Goal: Information Seeking & Learning: Check status

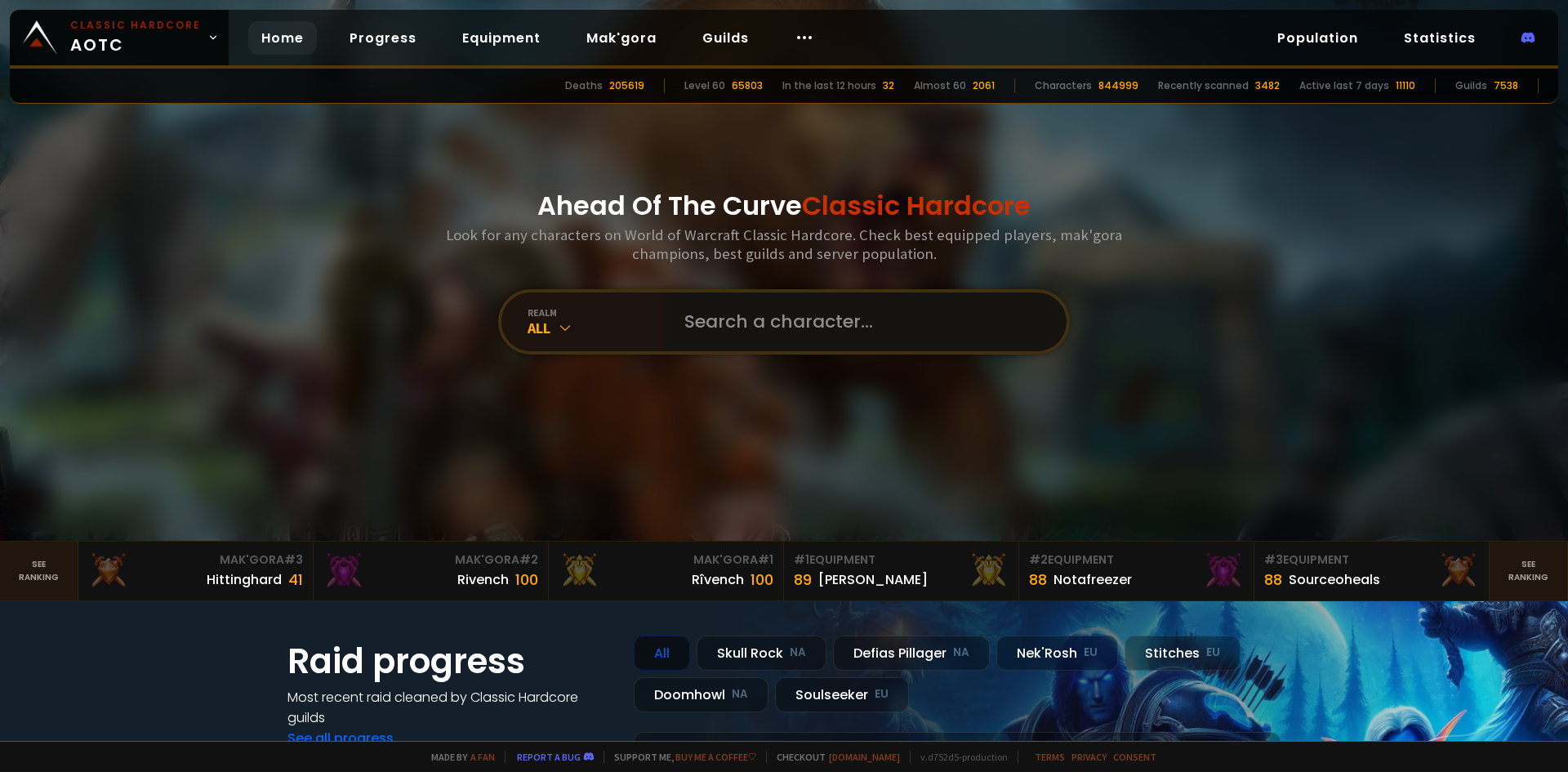
click at [741, 337] on input "text" at bounding box center [861, 321] width 373 height 59
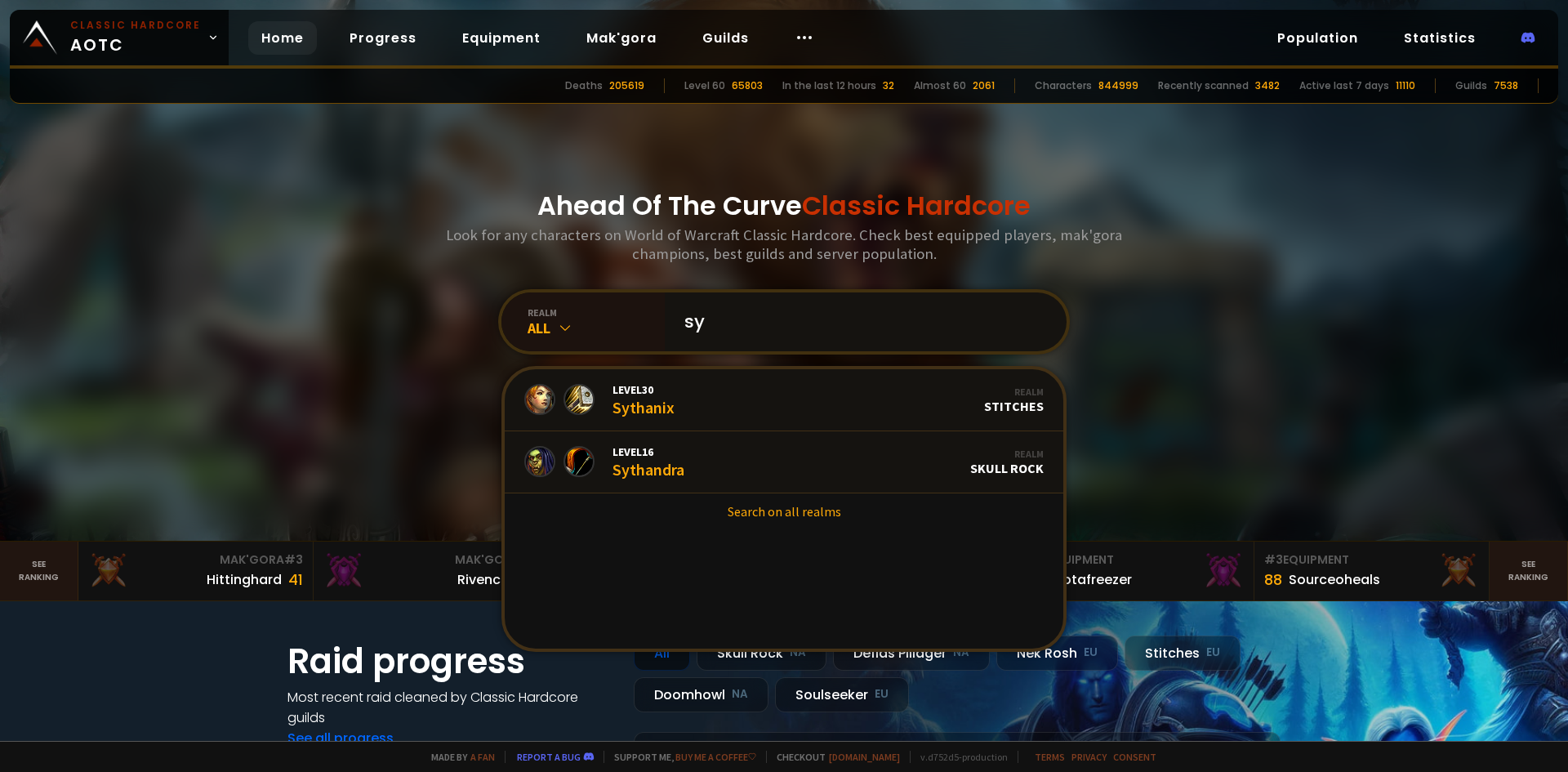
type input "s"
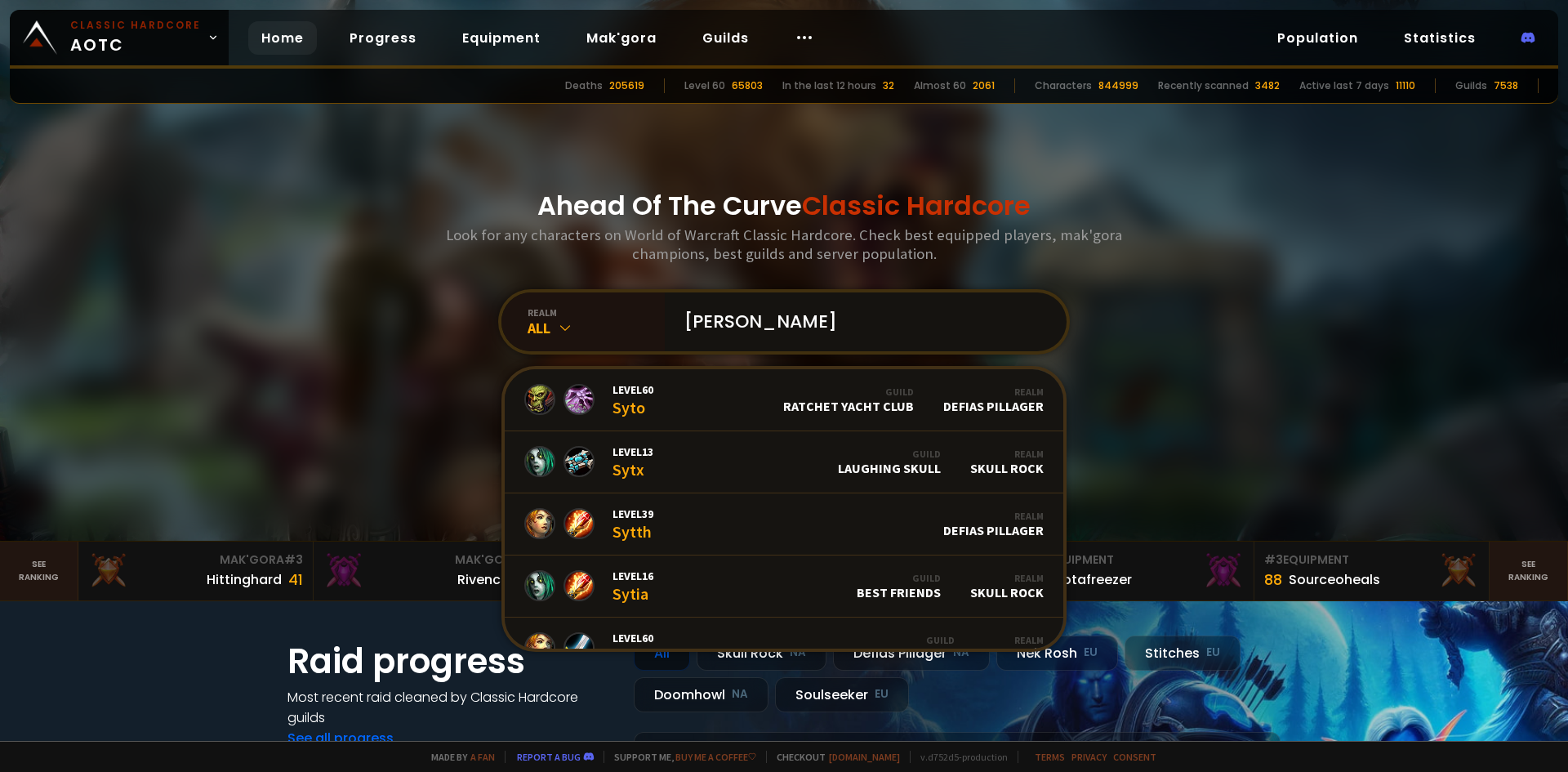
type input "sytha"
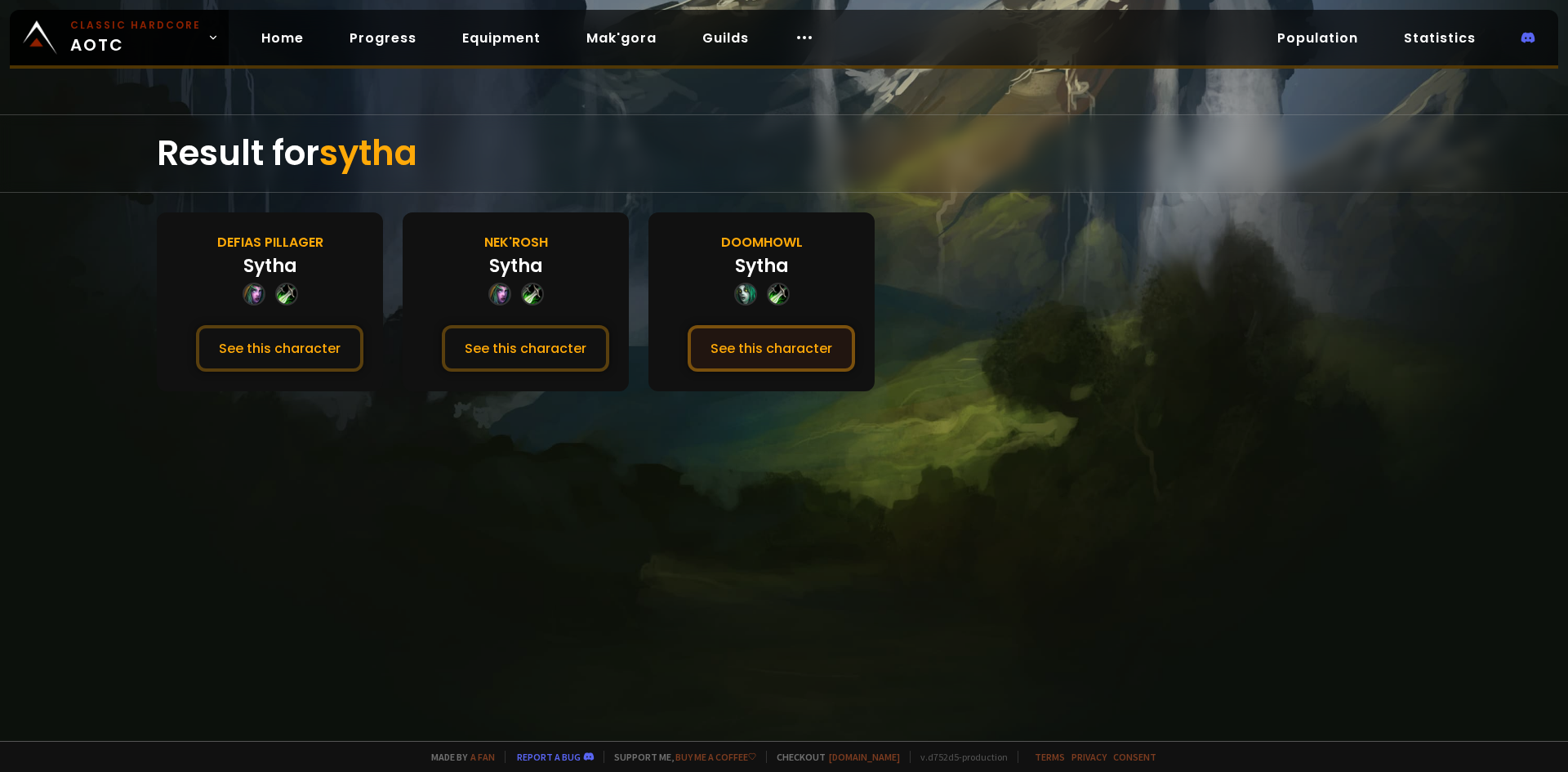
click at [740, 360] on button "See this character" at bounding box center [771, 348] width 167 height 47
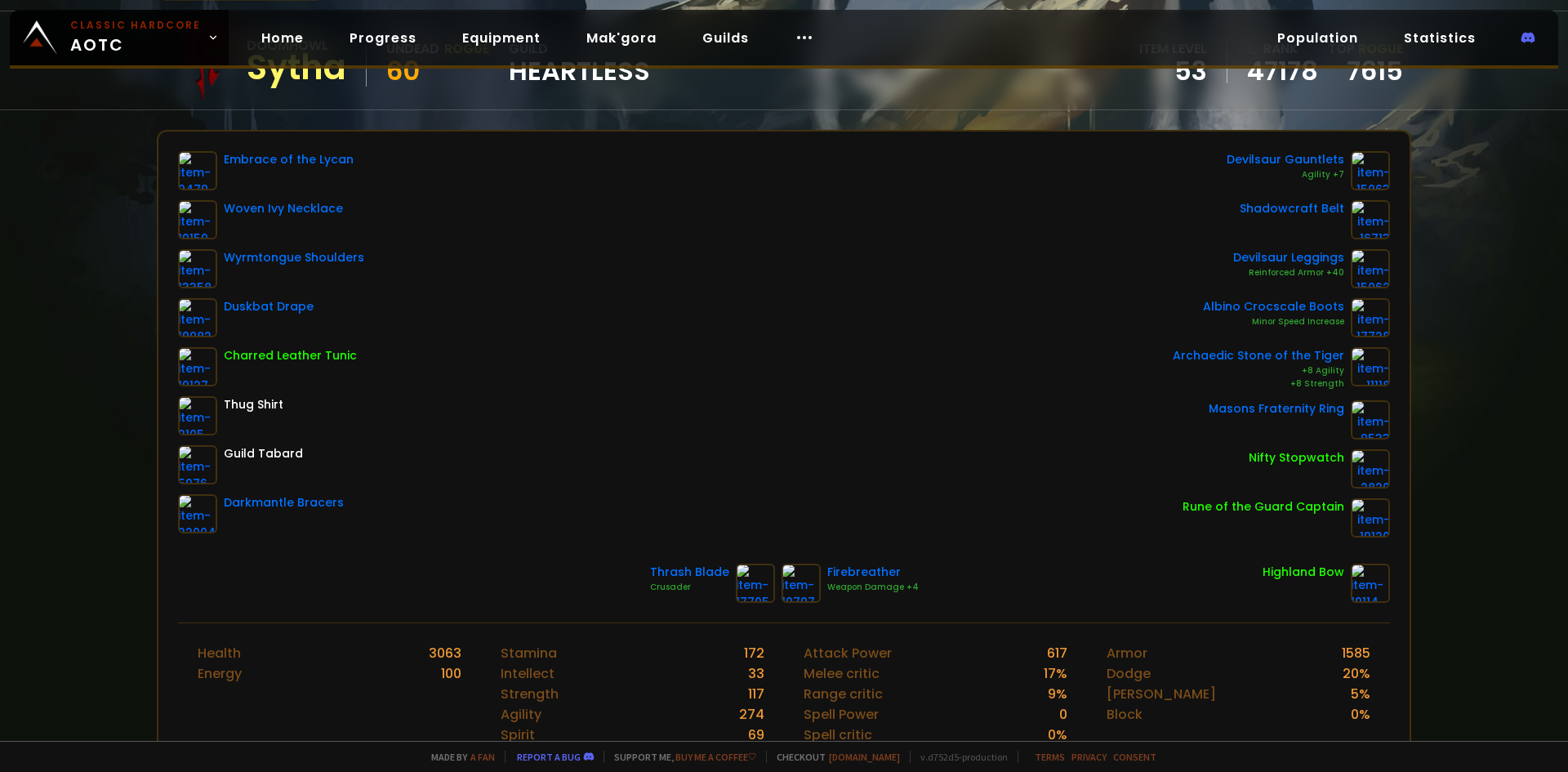
scroll to position [163, 0]
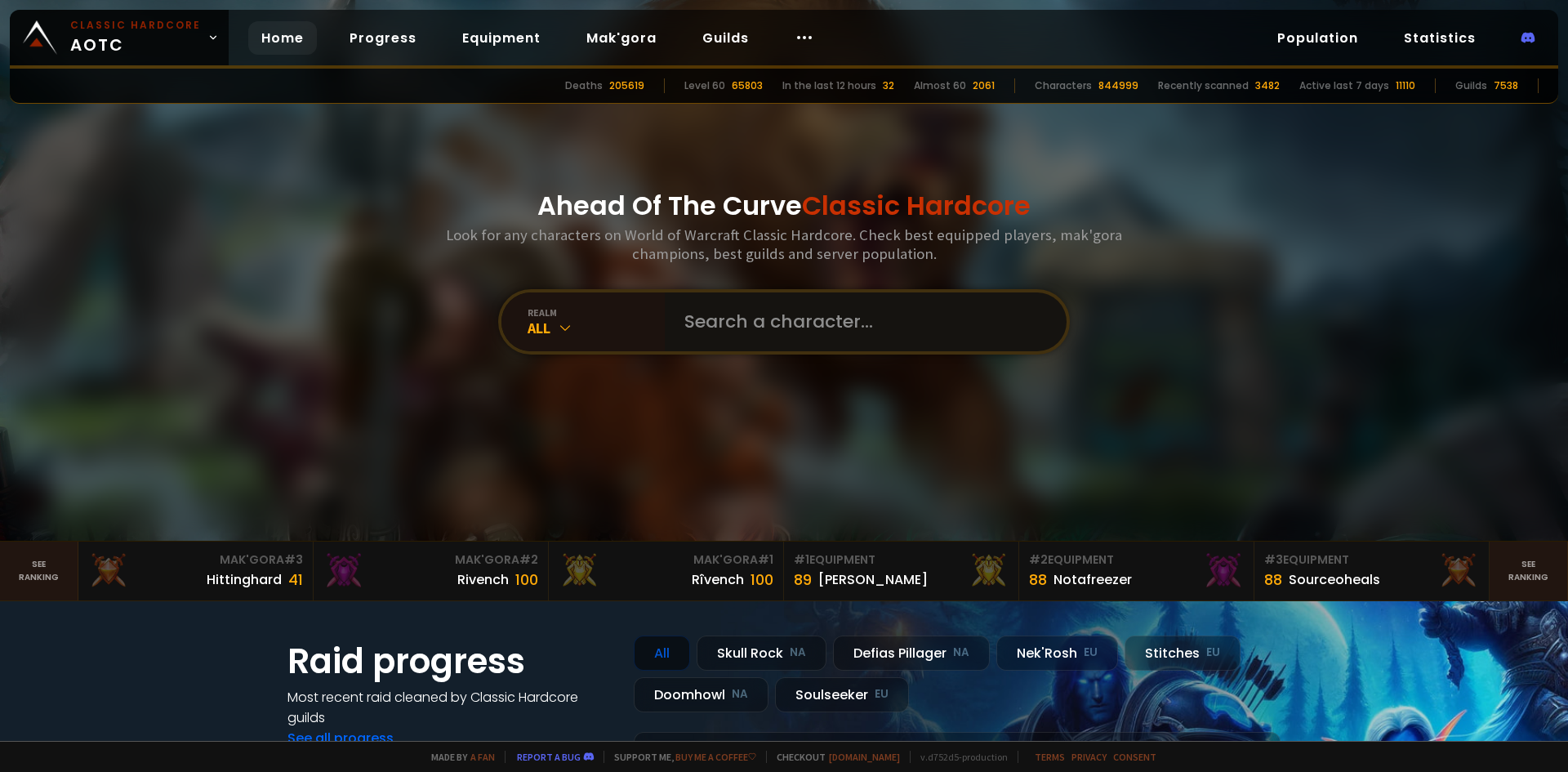
click at [777, 320] on input "text" at bounding box center [861, 321] width 373 height 59
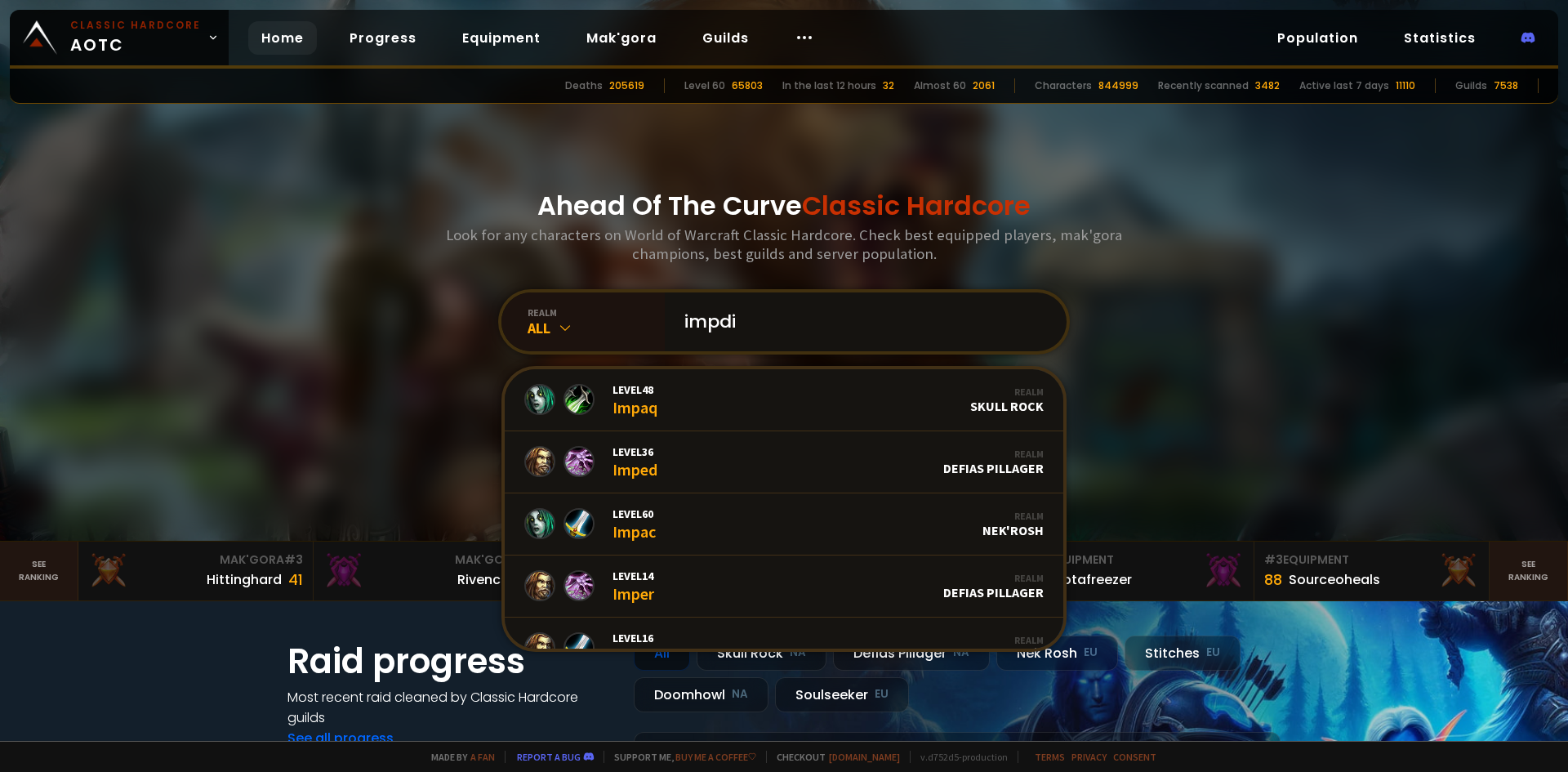
type input "impdik"
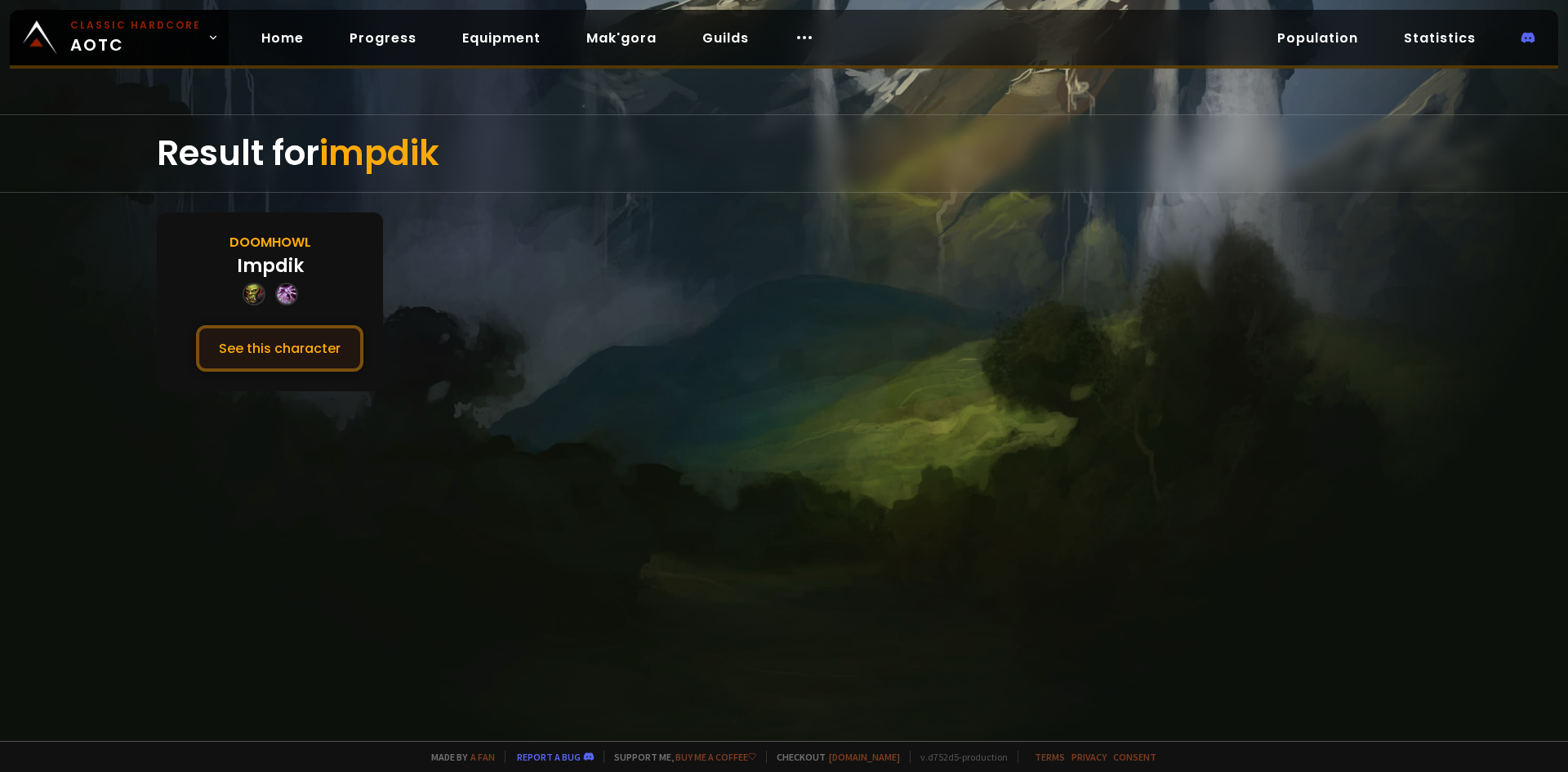
click at [309, 349] on button "See this character" at bounding box center [280, 348] width 167 height 47
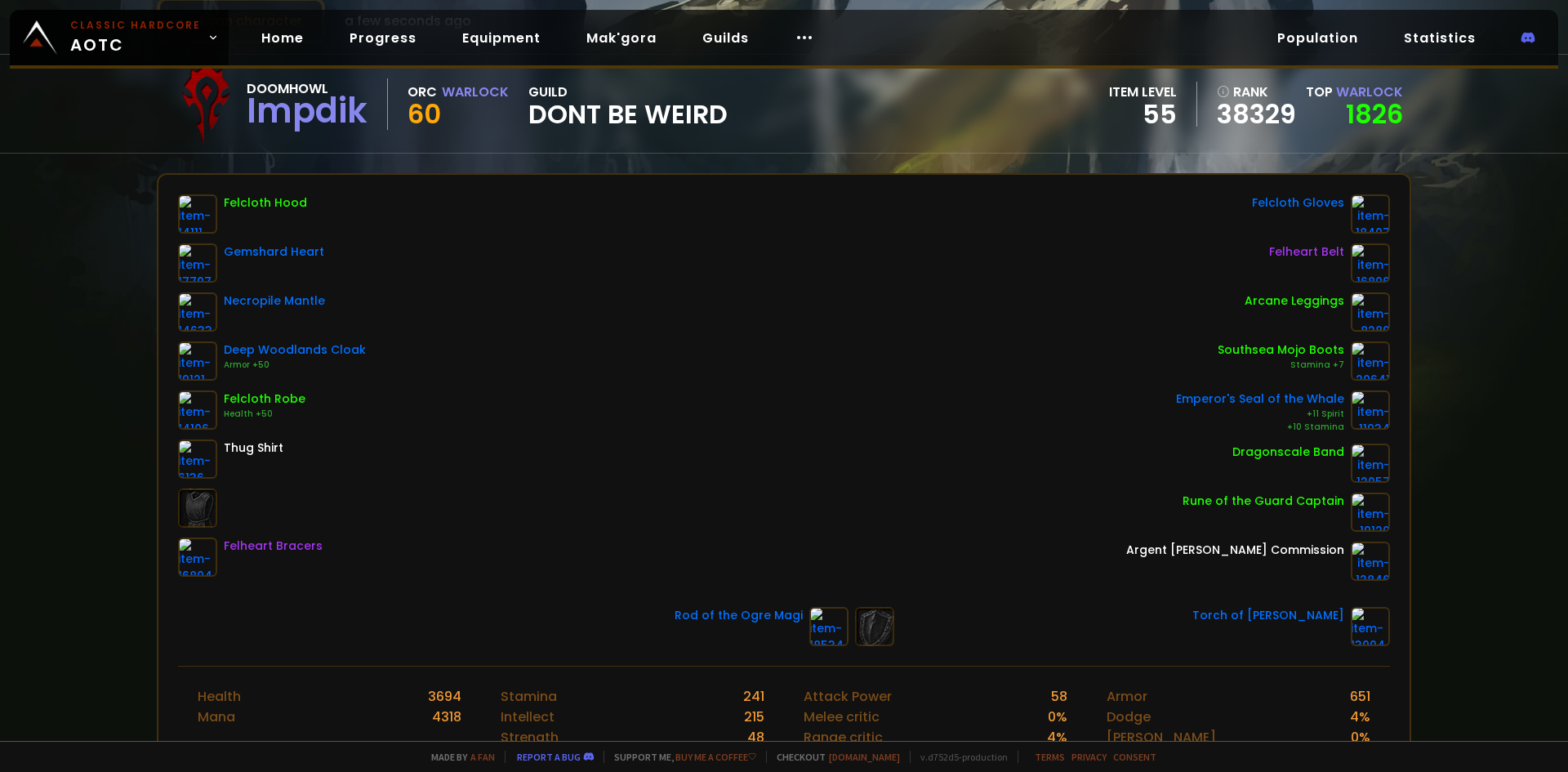
scroll to position [82, 0]
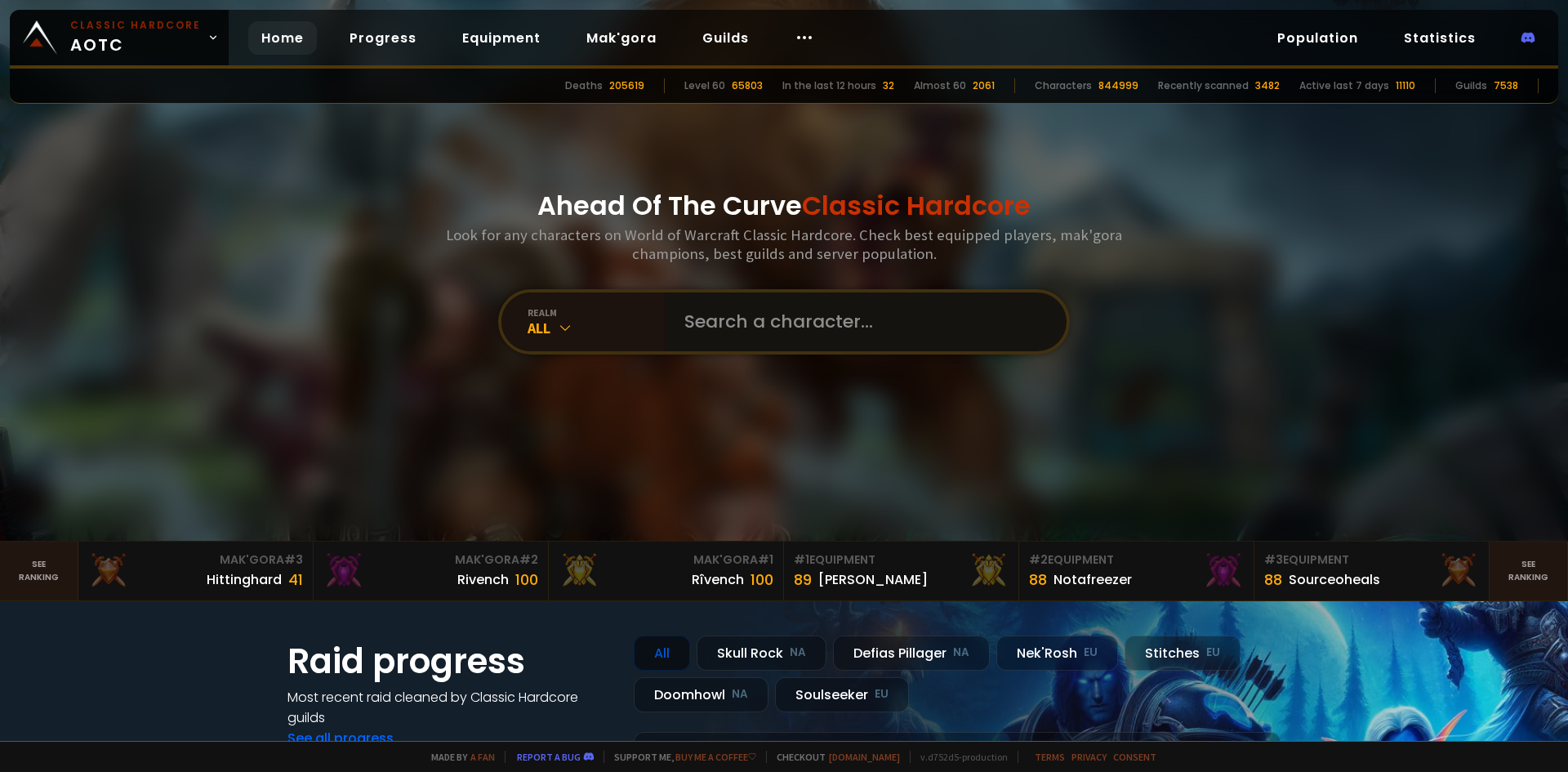
click at [776, 312] on input "text" at bounding box center [861, 321] width 373 height 59
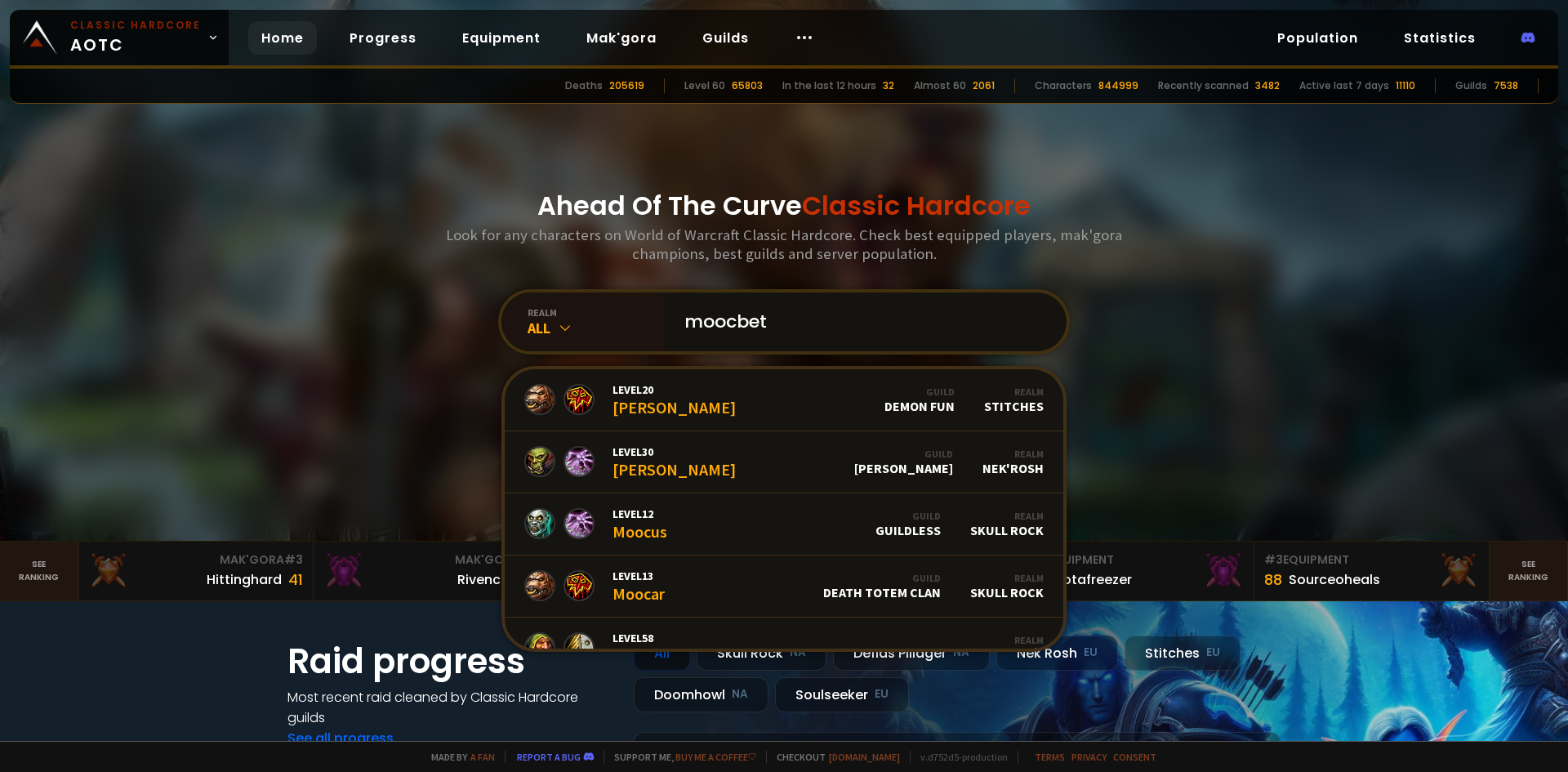
type input "moocbeth"
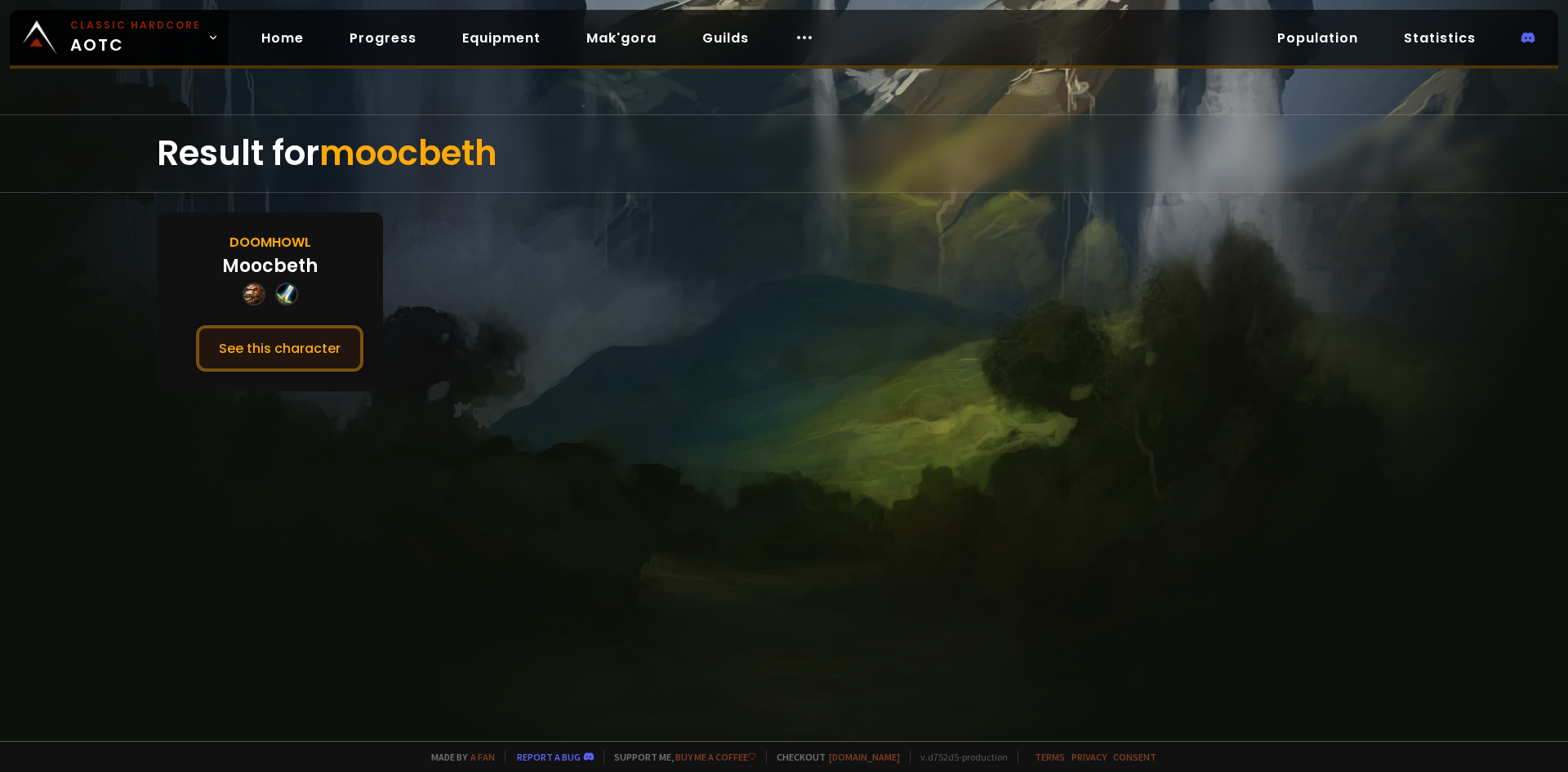
click at [271, 342] on button "See this character" at bounding box center [280, 348] width 167 height 47
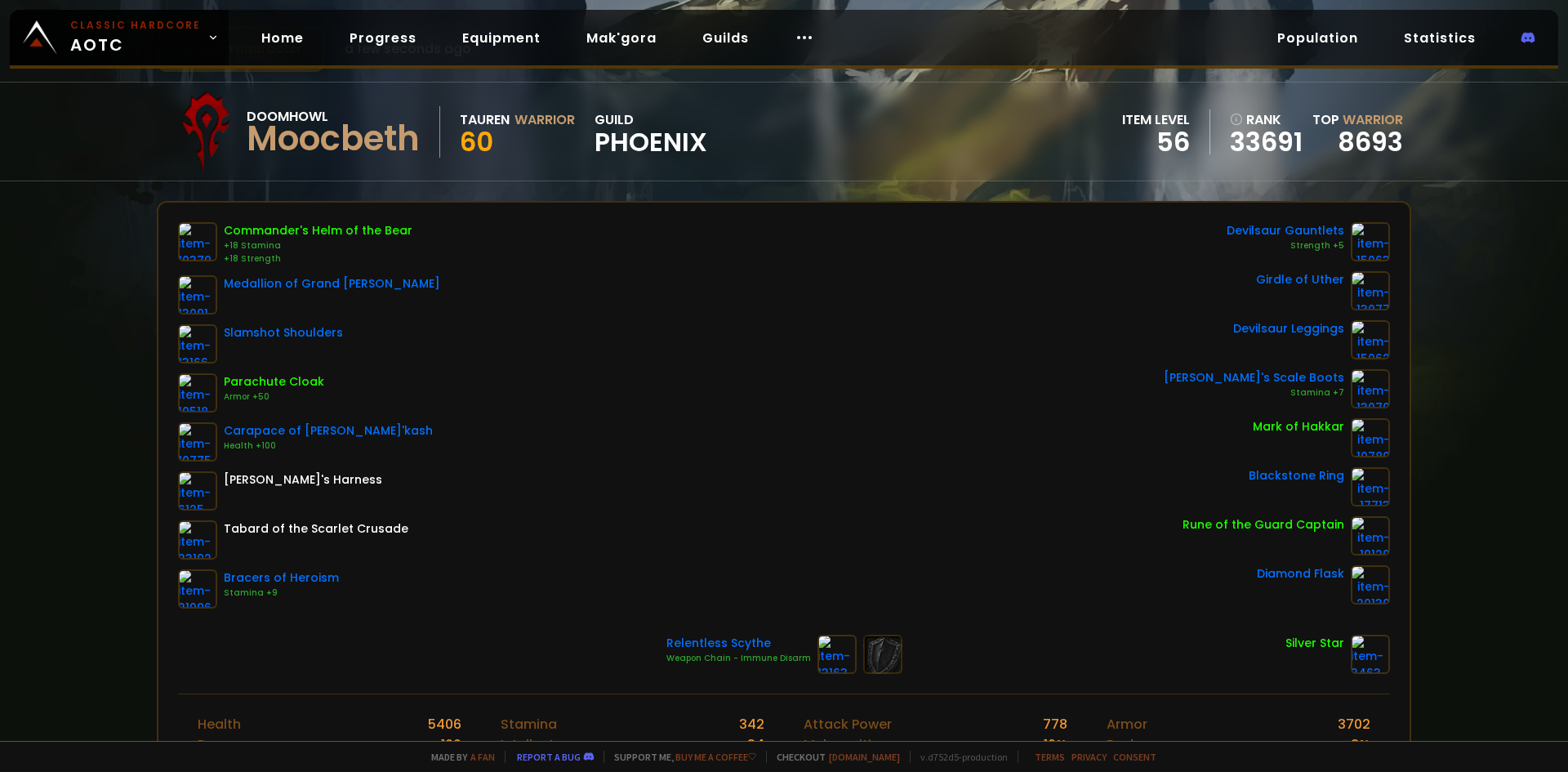
scroll to position [82, 0]
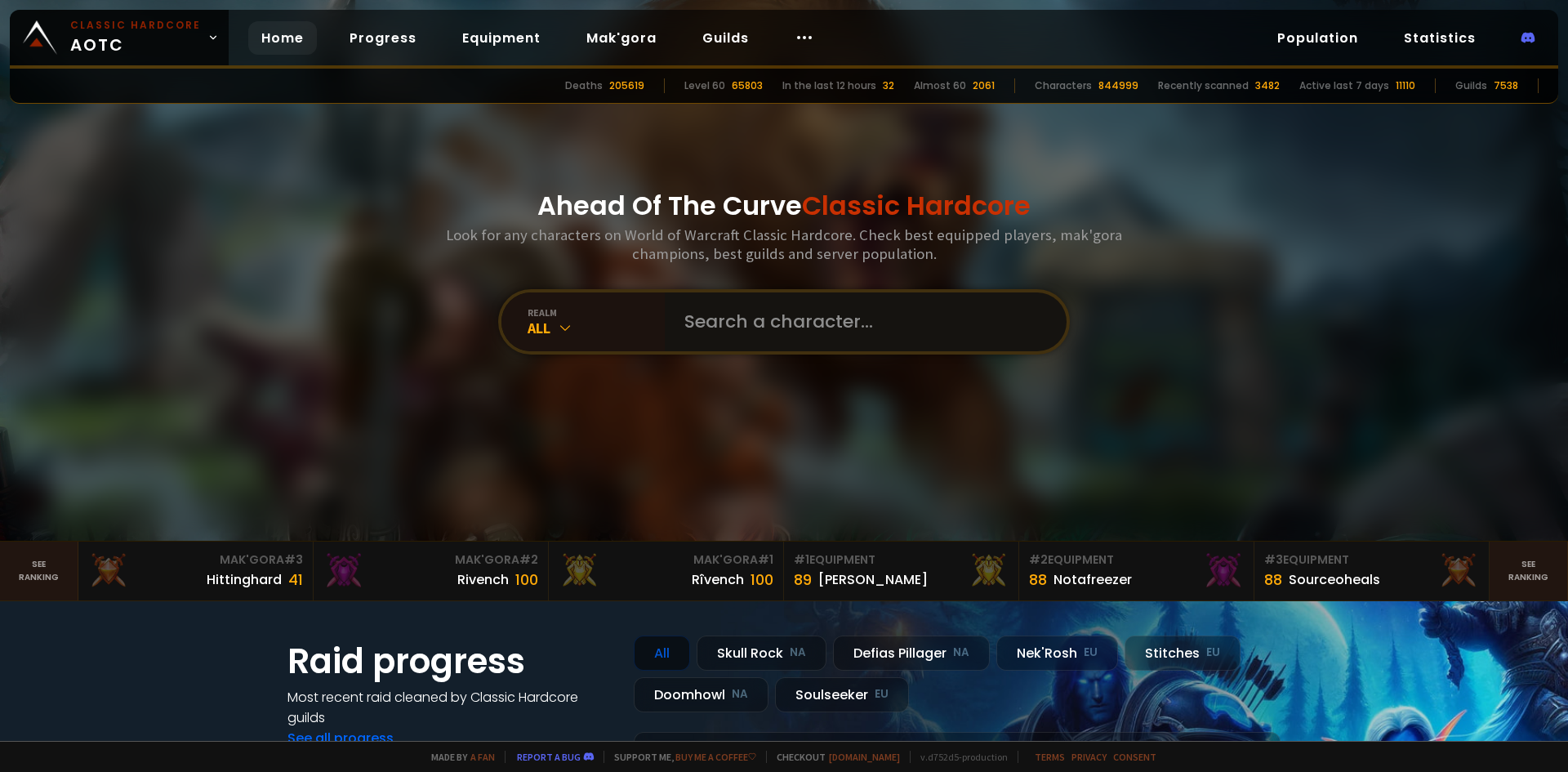
click at [745, 317] on input "text" at bounding box center [861, 321] width 373 height 59
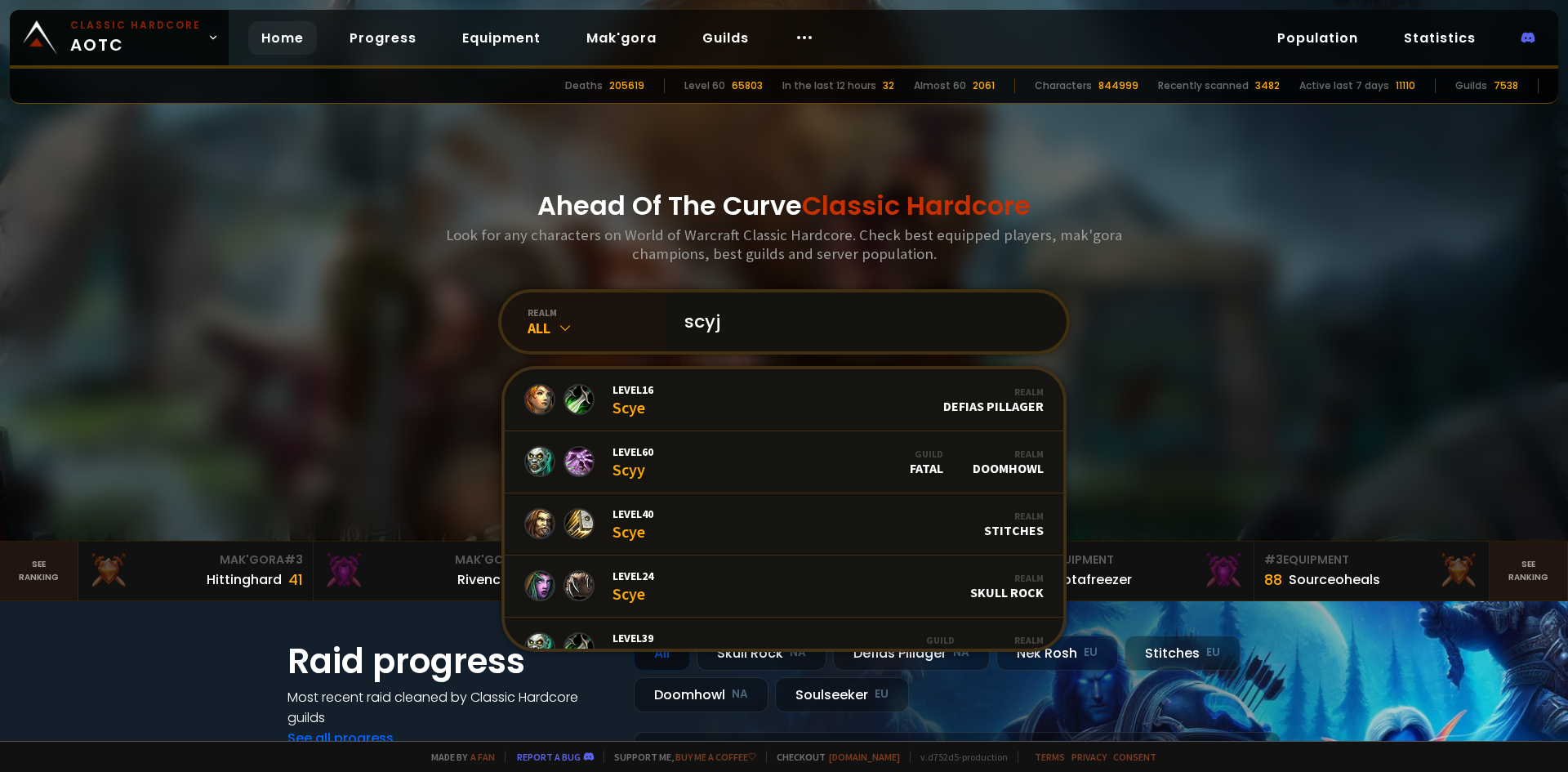
type input "scyjr"
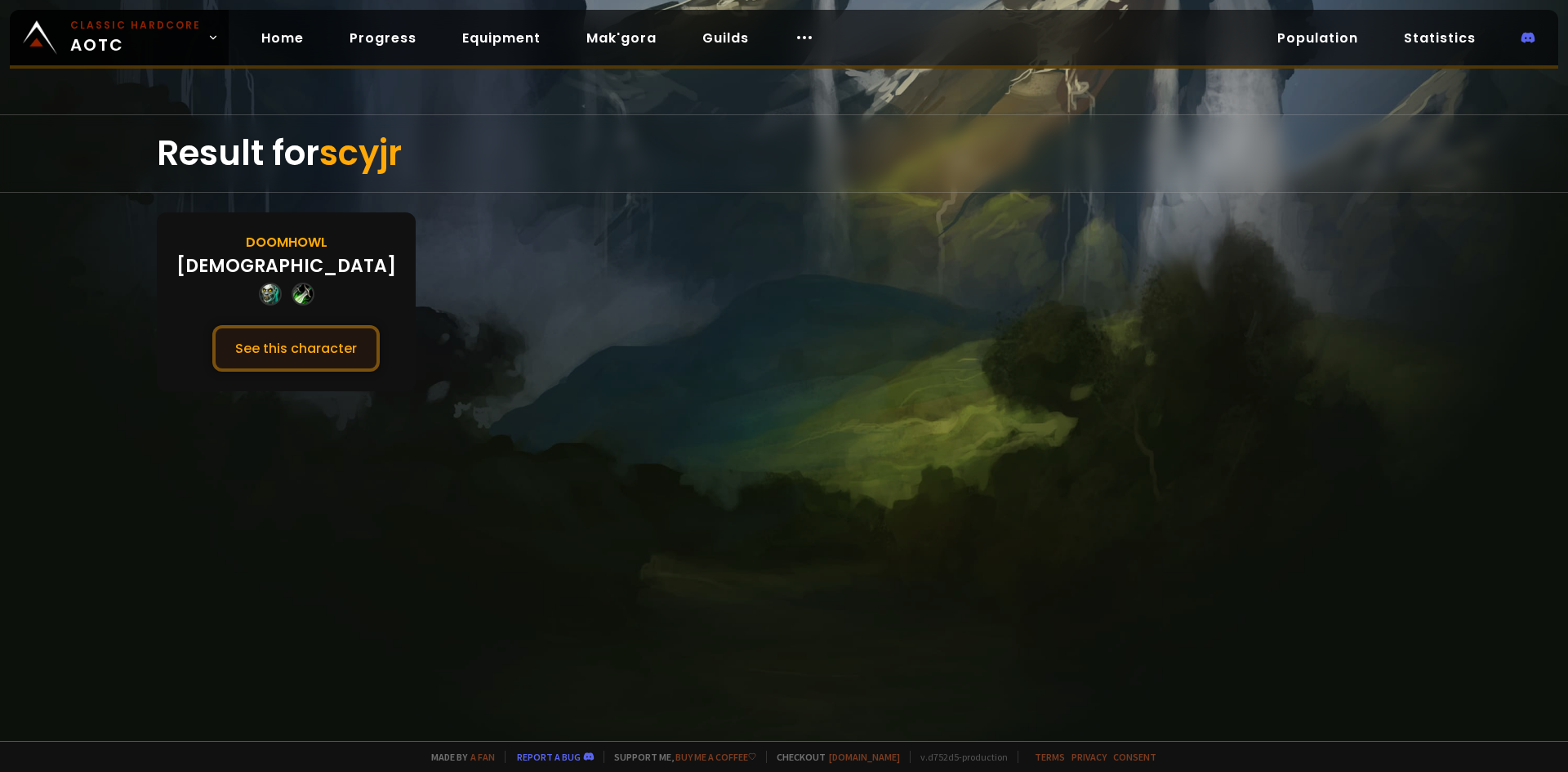
click at [324, 345] on button "See this character" at bounding box center [296, 348] width 167 height 47
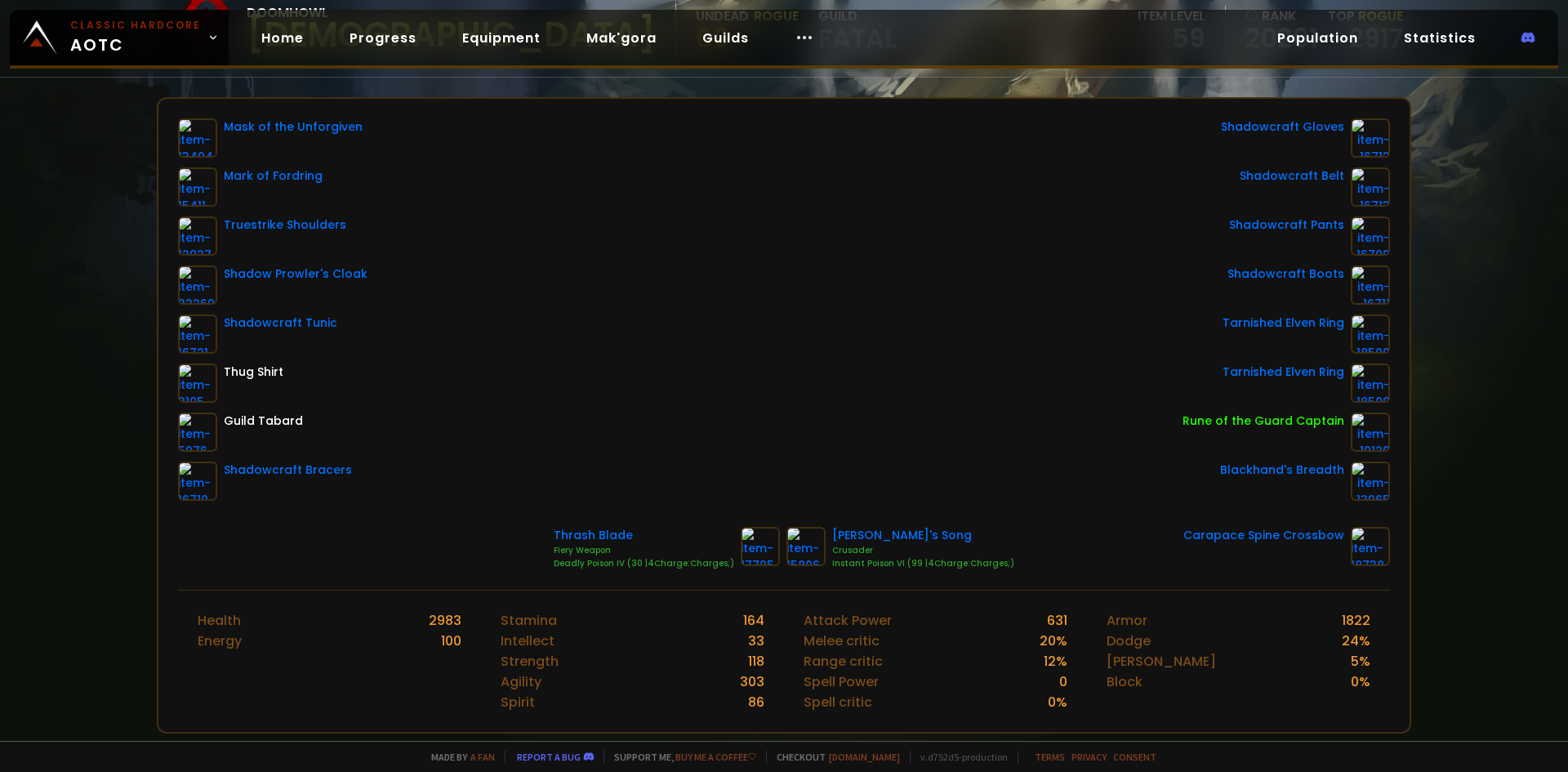
scroll to position [163, 0]
